Goal: Transaction & Acquisition: Purchase product/service

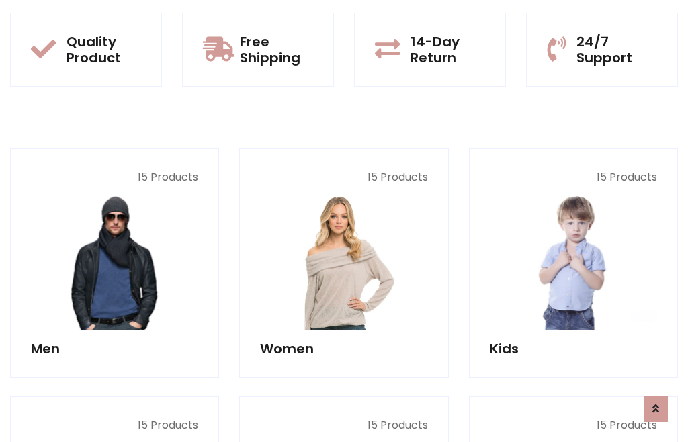
scroll to position [69, 0]
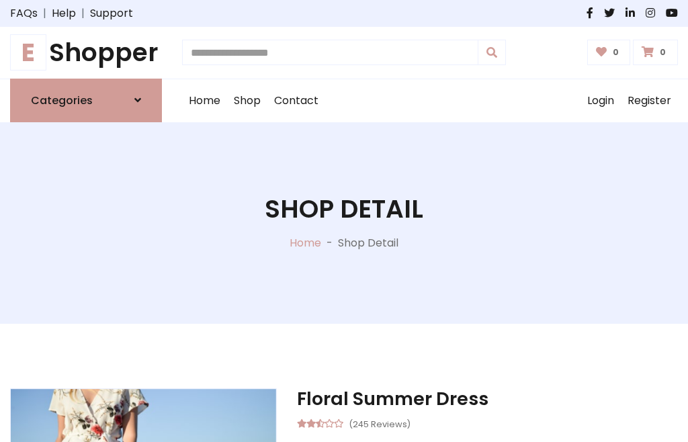
click at [86, 52] on h1 "E Shopper" at bounding box center [86, 53] width 152 height 30
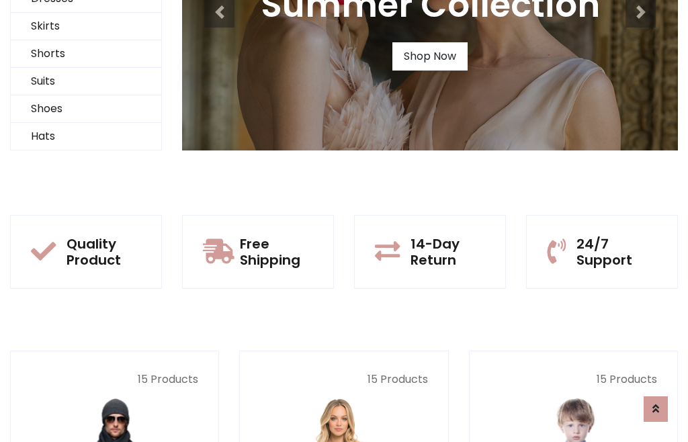
scroll to position [130, 0]
